Goal: Task Accomplishment & Management: Manage account settings

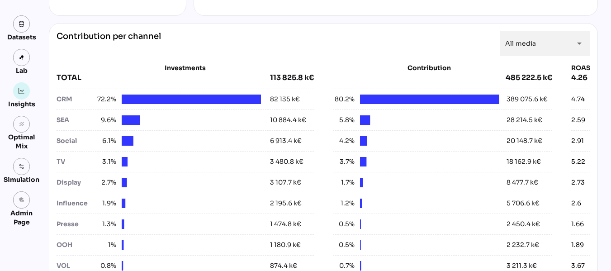
scroll to position [319, 0]
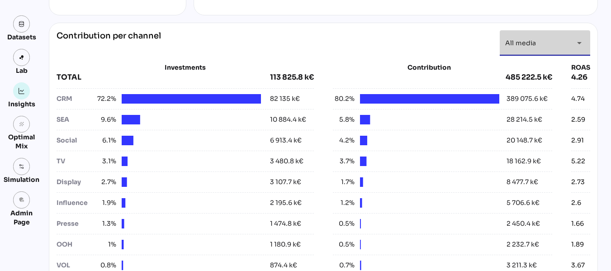
click at [562, 42] on div "All media *********" at bounding box center [536, 42] width 63 height 25
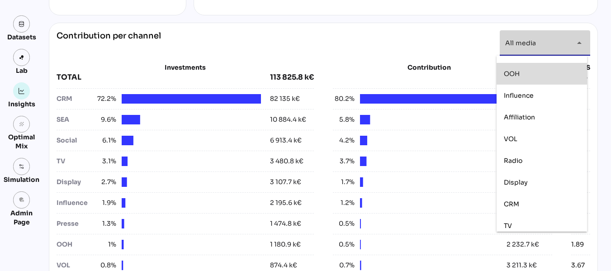
scroll to position [106, 0]
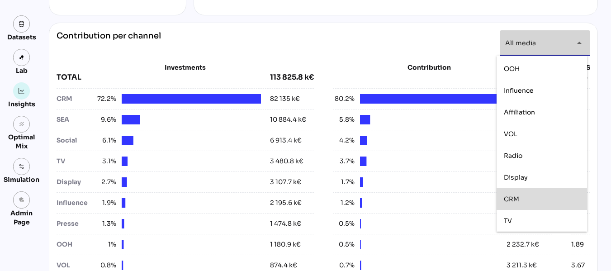
click at [514, 194] on div "CRM" at bounding box center [541, 199] width 76 height 14
type input "***"
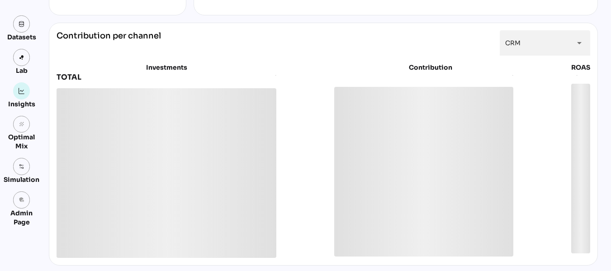
click at [607, 84] on div "Datasets Lab Insights grain Optimal Mix Simulation admin_panel_settings Admin P…" at bounding box center [305, 254] width 611 height 1089
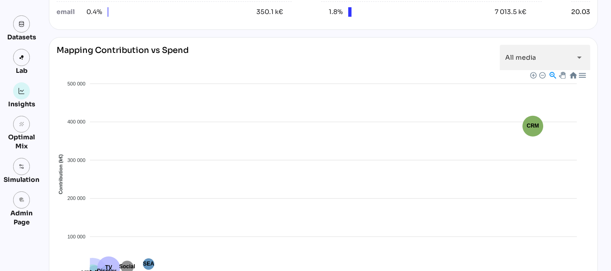
scroll to position [503, 0]
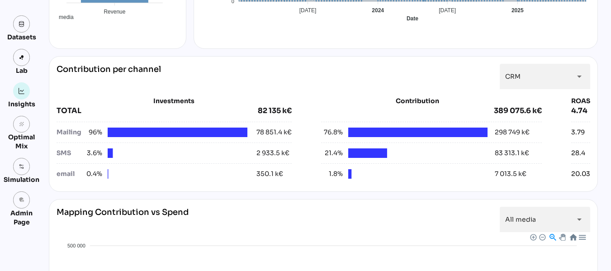
scroll to position [259, 0]
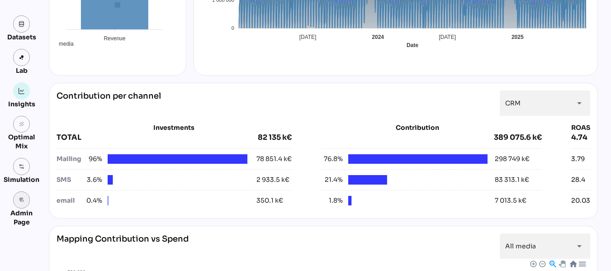
click at [22, 203] on link "admin_panel_settings" at bounding box center [21, 199] width 17 height 17
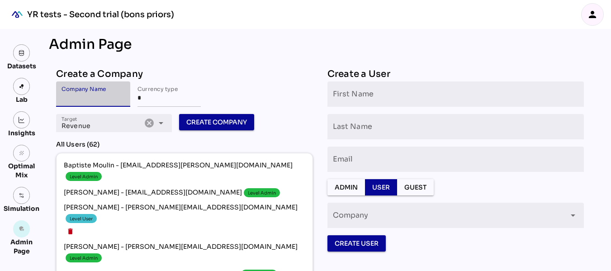
click at [125, 98] on input "Company Name" at bounding box center [92, 93] width 63 height 25
type input "**********"
click at [199, 121] on span "Create Company" at bounding box center [216, 122] width 61 height 11
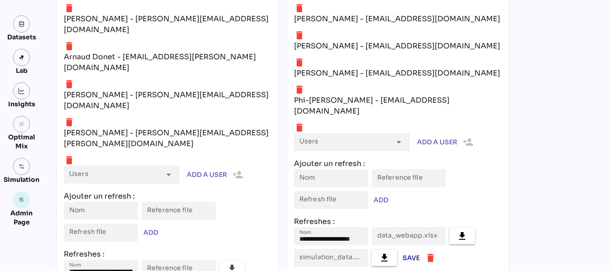
scroll to position [3845, 0]
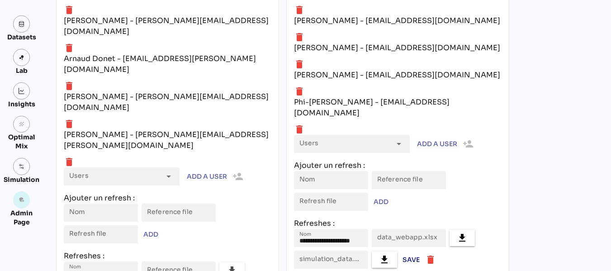
type input "****"
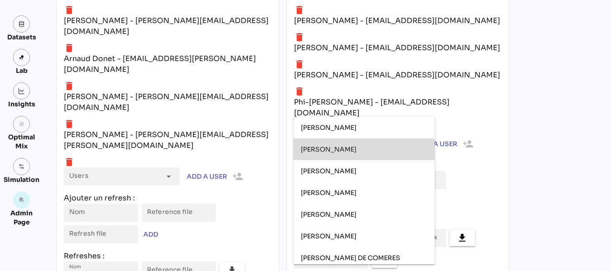
click at [367, 146] on div "Florent Bolzinger" at bounding box center [364, 150] width 127 height 8
type input "**********"
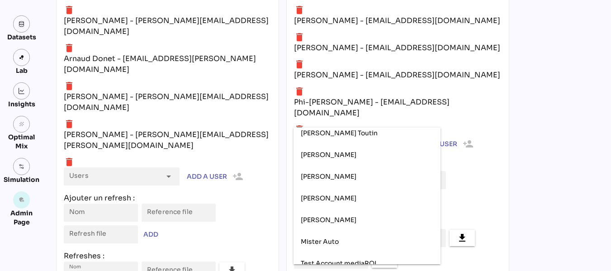
scroll to position [1187, 0]
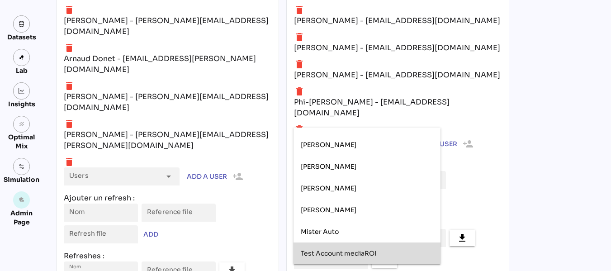
click at [369, 249] on span "Test Account mediaROI" at bounding box center [338, 253] width 75 height 8
type input "**********"
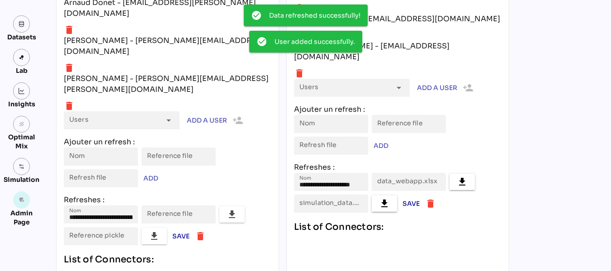
scroll to position [3926, 0]
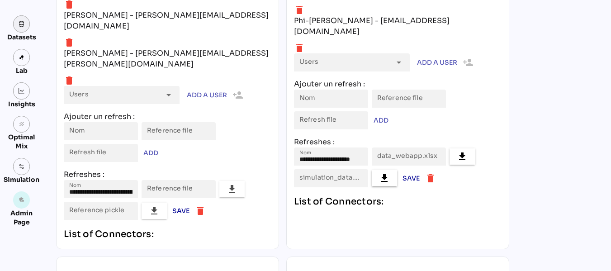
click at [26, 28] on link at bounding box center [21, 23] width 17 height 17
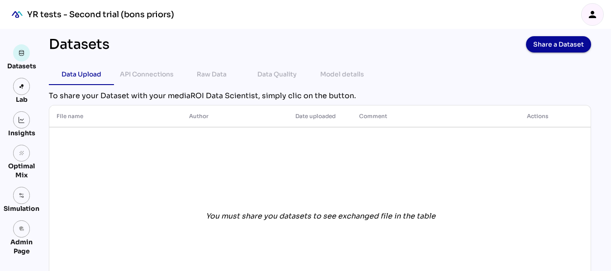
click at [585, 15] on div "person" at bounding box center [592, 15] width 22 height 22
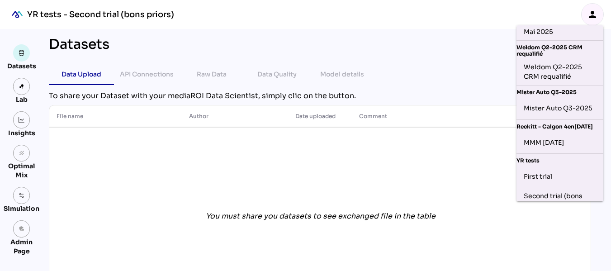
scroll to position [364, 0]
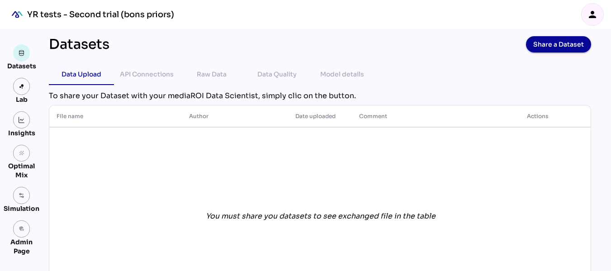
click at [597, 14] on icon "person" at bounding box center [592, 14] width 11 height 11
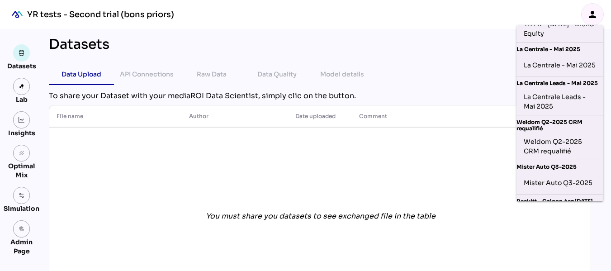
scroll to position [398, 0]
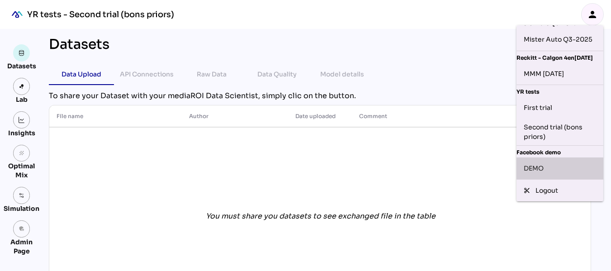
click at [541, 163] on div "DEMO" at bounding box center [559, 168] width 72 height 14
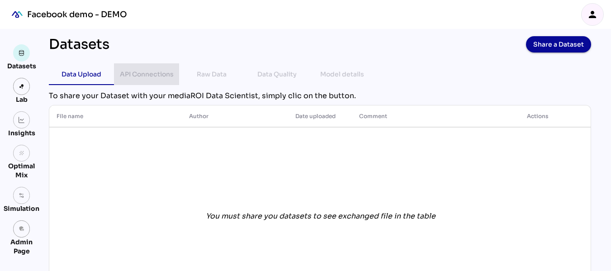
click at [140, 80] on div "API Connections" at bounding box center [146, 74] width 51 height 22
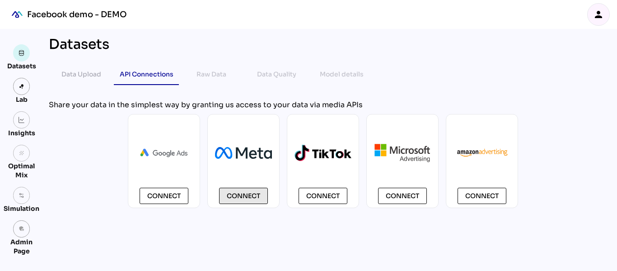
click at [243, 197] on span "Connect" at bounding box center [243, 195] width 33 height 11
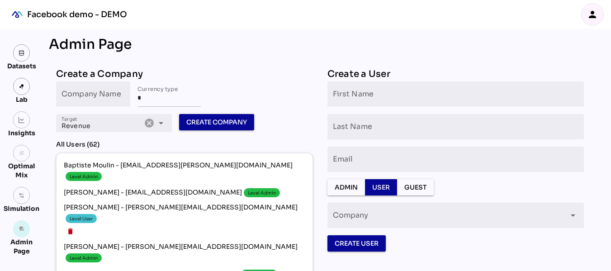
click at [590, 16] on icon "person" at bounding box center [592, 14] width 11 height 11
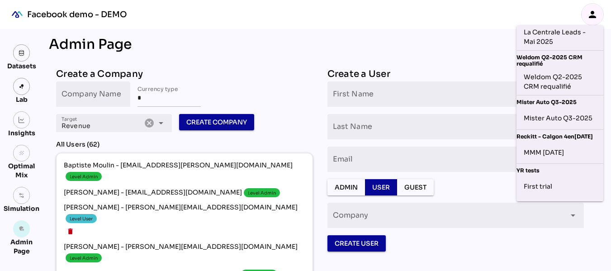
scroll to position [398, 7]
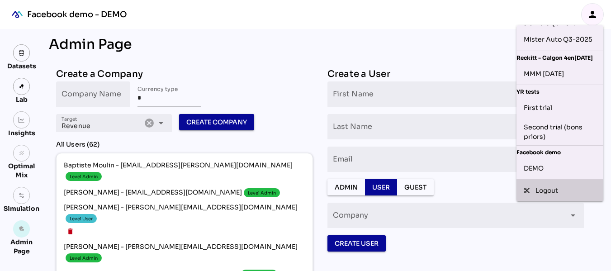
click at [541, 187] on div "Logout" at bounding box center [565, 190] width 61 height 9
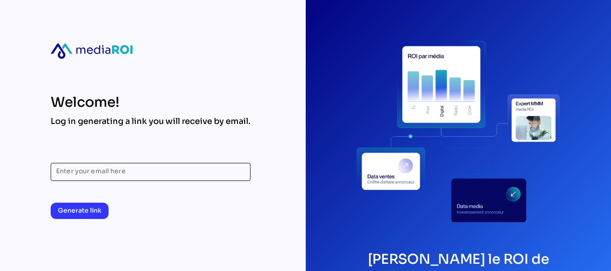
click at [183, 169] on input "Enter your email here" at bounding box center [150, 172] width 189 height 18
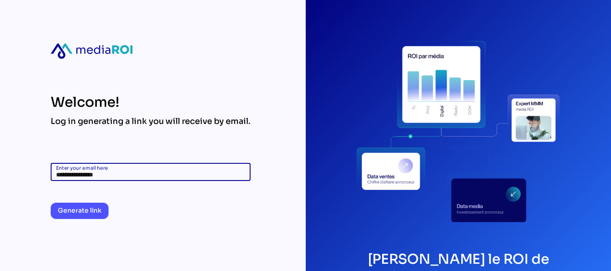
type input "**********"
click at [87, 208] on span "Generate link" at bounding box center [79, 210] width 43 height 11
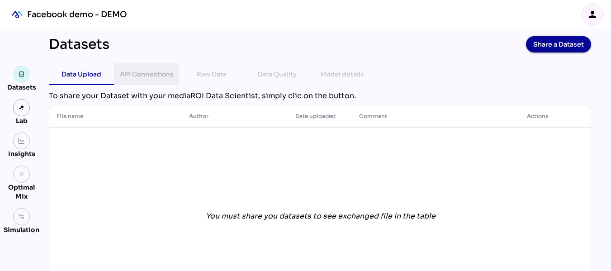
click at [146, 76] on div "API Connections" at bounding box center [147, 74] width 54 height 11
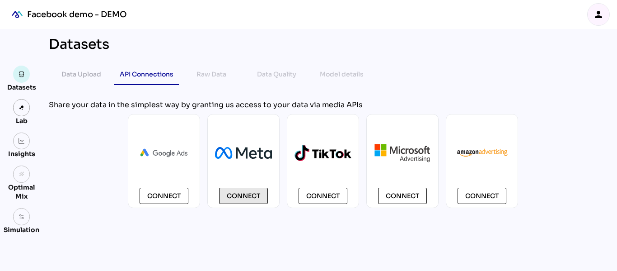
click at [253, 197] on span "Connect" at bounding box center [243, 195] width 33 height 11
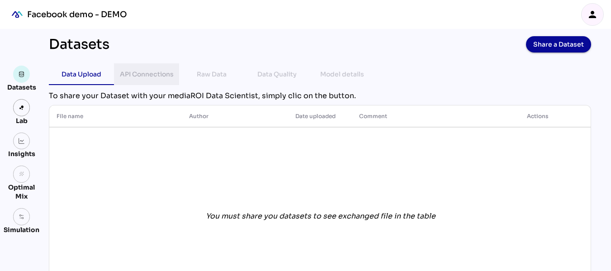
click at [157, 77] on div "API Connections" at bounding box center [147, 74] width 54 height 11
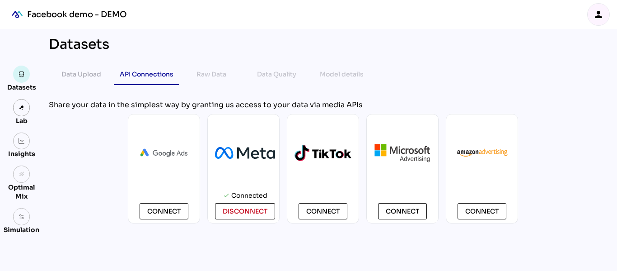
click at [599, 18] on icon "person" at bounding box center [598, 14] width 11 height 11
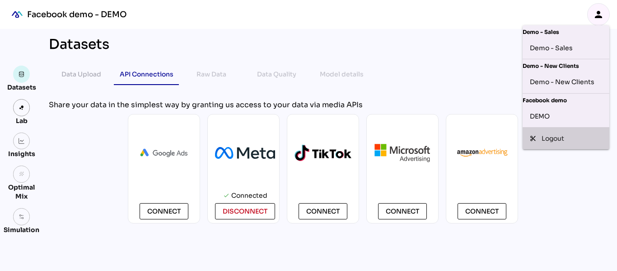
click at [564, 135] on div "Logout" at bounding box center [572, 138] width 61 height 9
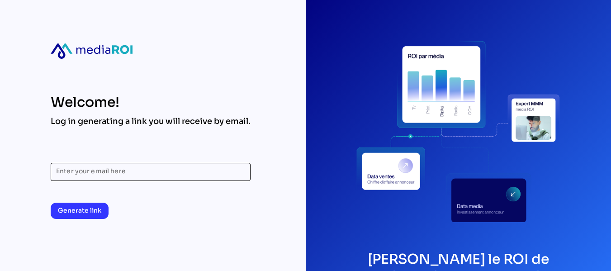
click at [195, 169] on input "Enter your email here" at bounding box center [150, 172] width 189 height 18
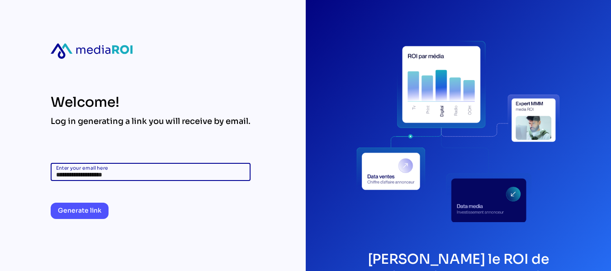
type input "**********"
click at [92, 209] on span "Generate link" at bounding box center [79, 210] width 43 height 11
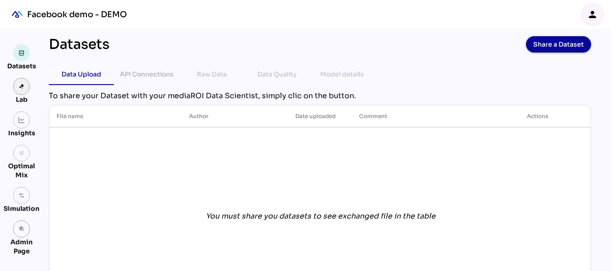
scroll to position [42, 0]
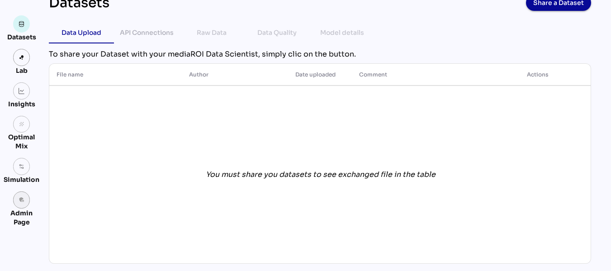
click at [26, 197] on link "admin_panel_settings" at bounding box center [21, 199] width 17 height 17
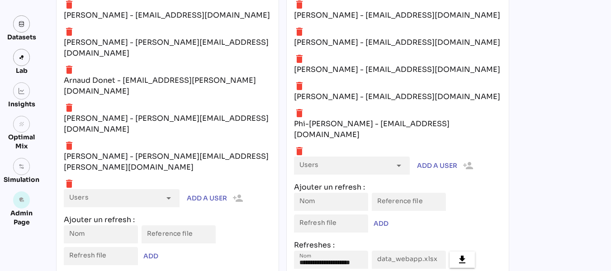
scroll to position [3926, 0]
